Goal: Obtain resource: Download file/media

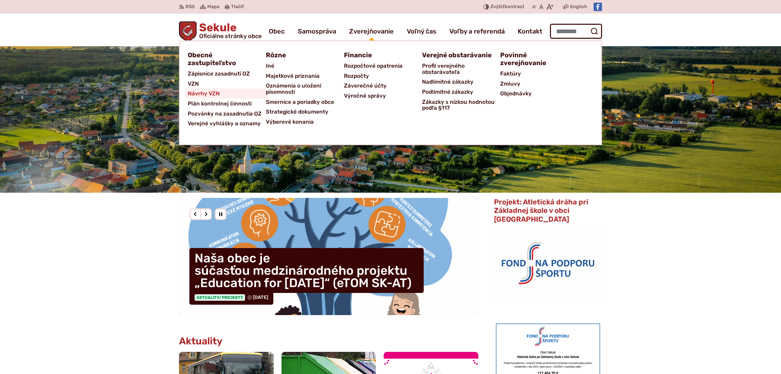
click at [197, 89] on span "Návrhy VZN" at bounding box center [204, 93] width 32 height 10
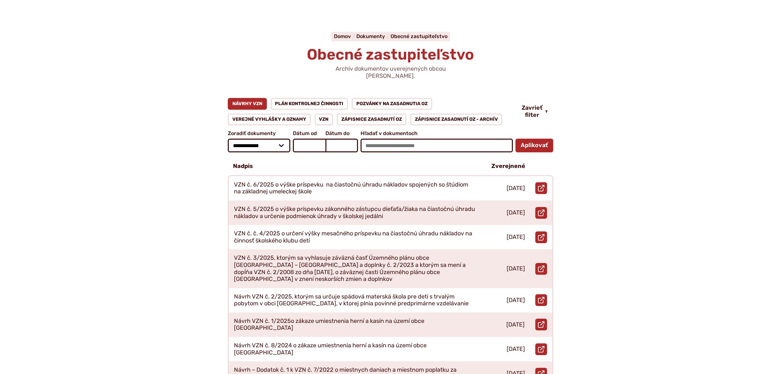
scroll to position [34, 0]
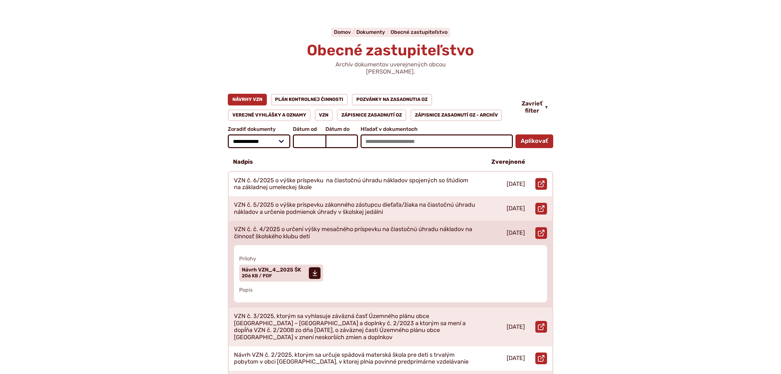
click at [298, 227] on p "VZN č. č. 4/2025 o určení výšky mesačného príspevku na čiastočnú úhradu náklado…" at bounding box center [355, 233] width 242 height 14
click at [277, 267] on span "Návrh VZN_4_2025 ŠK" at bounding box center [271, 269] width 59 height 5
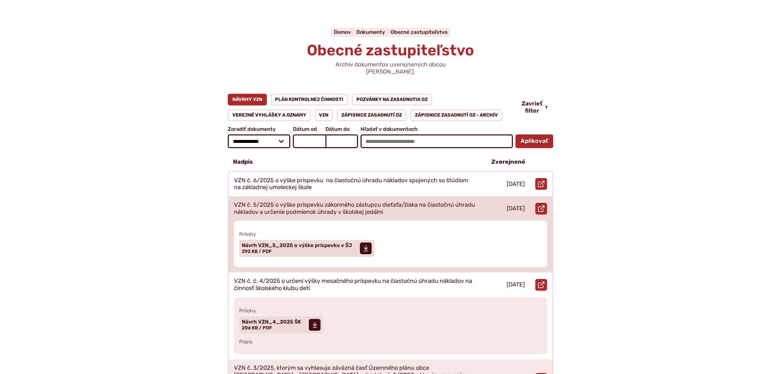
click at [312, 201] on p "VZN č. 5/2025 o výške príspevku zákonného zástupcu dieťaťa/žiaka na čiastočnú ú…" at bounding box center [355, 208] width 242 height 14
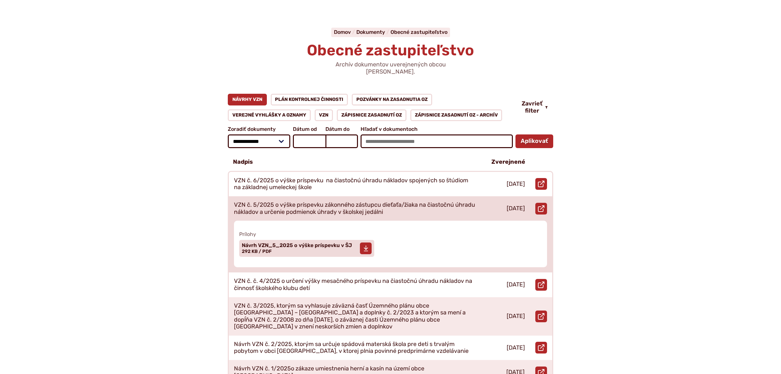
click at [282, 243] on span "Návrh VZN_5_2025 o výške príspevku v ŠJ" at bounding box center [297, 245] width 110 height 5
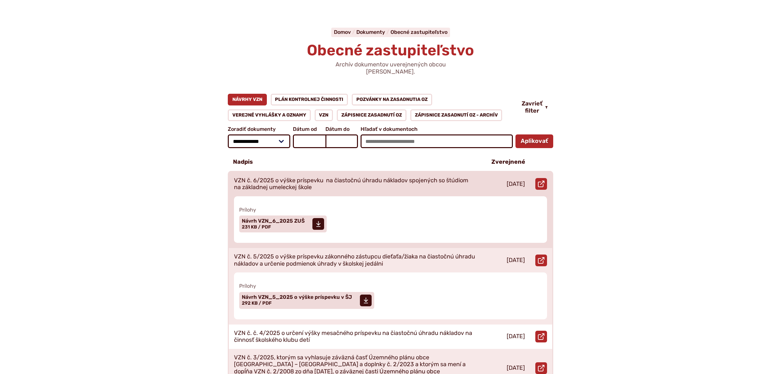
click at [390, 177] on p "VZN č. 6/2025 o výške príspevku na čiastočnú úhradu nákladov spojených so štúdi…" at bounding box center [355, 184] width 242 height 14
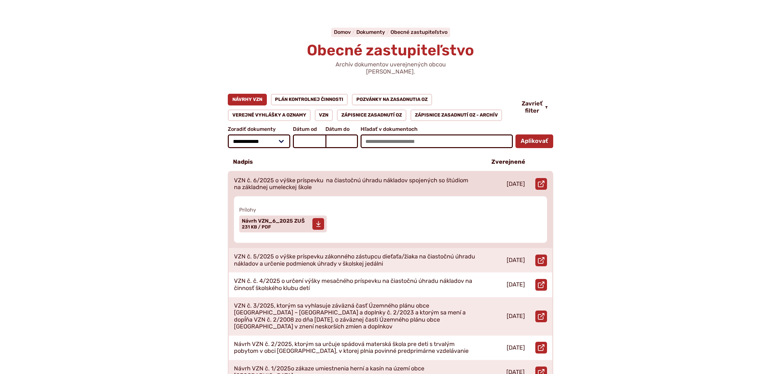
click at [291, 218] on span "Návrh VZN_6_2025 ZUŠ" at bounding box center [273, 220] width 63 height 5
